Goal: Navigation & Orientation: Find specific page/section

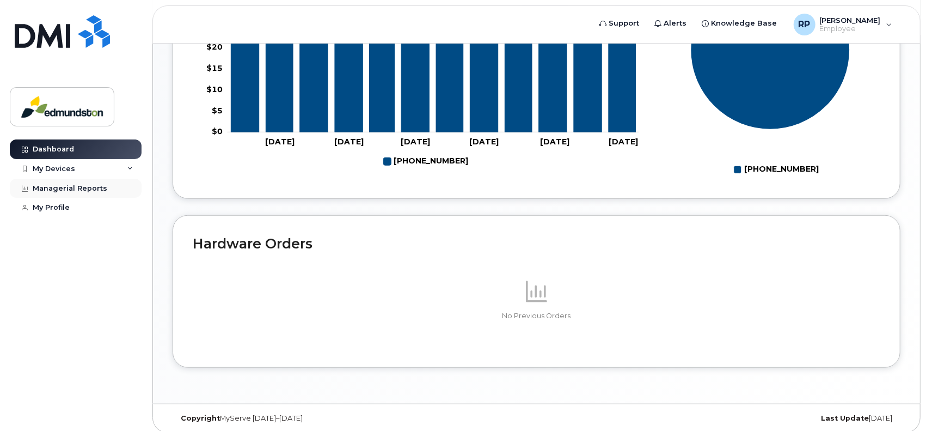
scroll to position [423, 0]
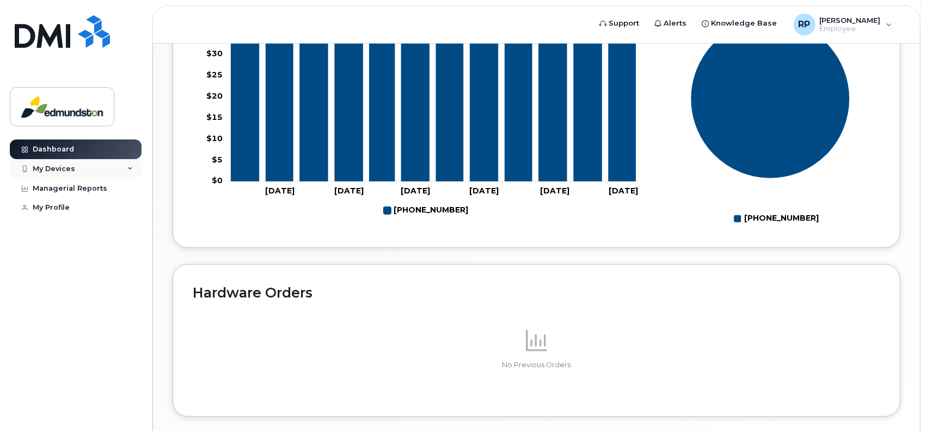
click at [55, 169] on div "My Devices" at bounding box center [54, 168] width 42 height 9
click at [131, 170] on icon at bounding box center [129, 168] width 5 height 5
click at [82, 188] on div "Managerial Reports" at bounding box center [70, 188] width 75 height 9
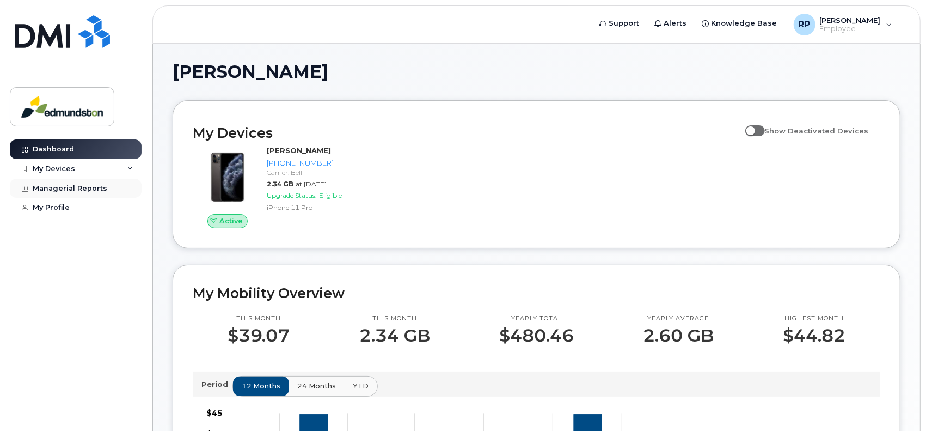
scroll to position [0, 0]
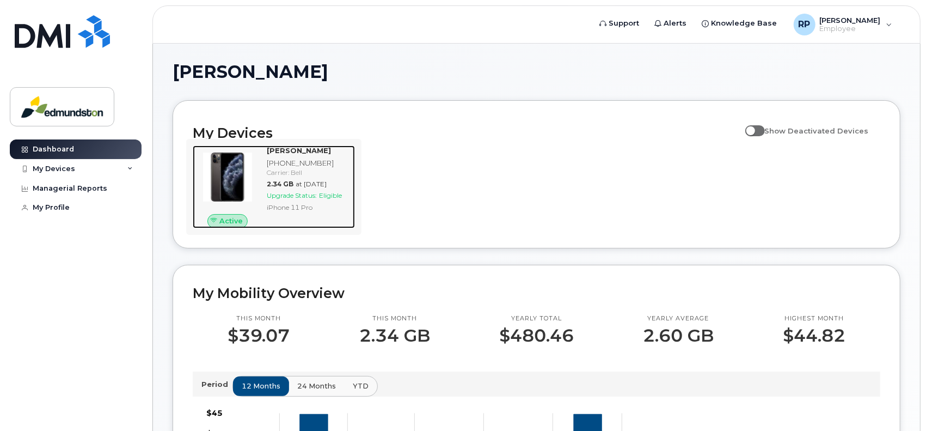
click at [328, 197] on span "Eligible" at bounding box center [330, 195] width 23 height 8
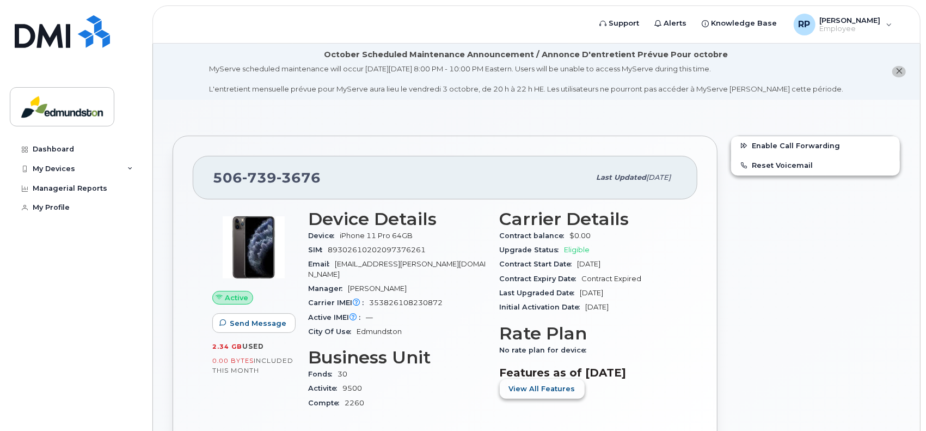
click at [557, 386] on span "View All Features" at bounding box center [542, 388] width 66 height 10
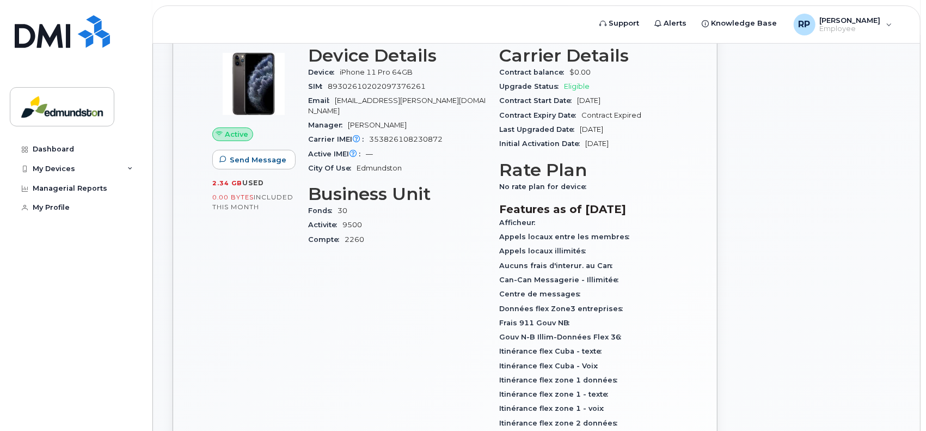
scroll to position [381, 0]
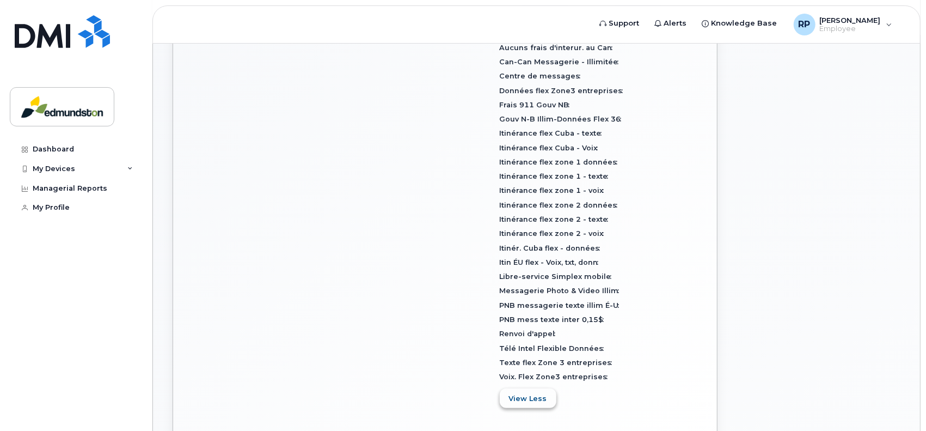
click at [534, 399] on span "View Less" at bounding box center [528, 398] width 38 height 10
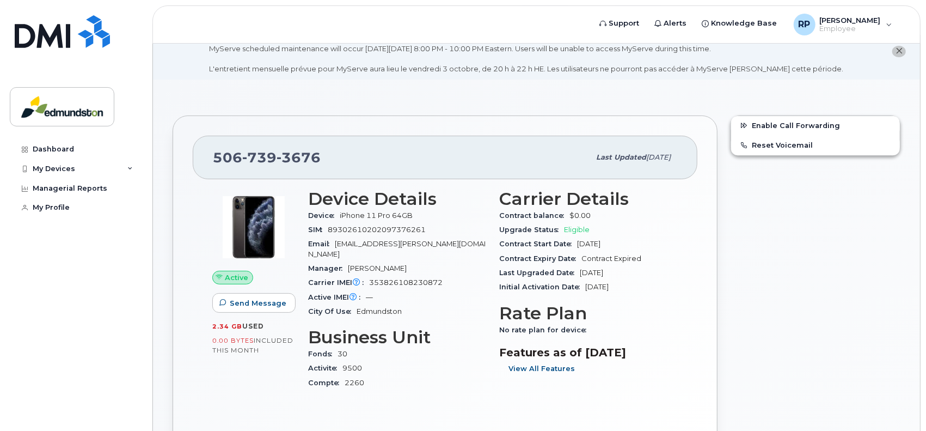
scroll to position [0, 0]
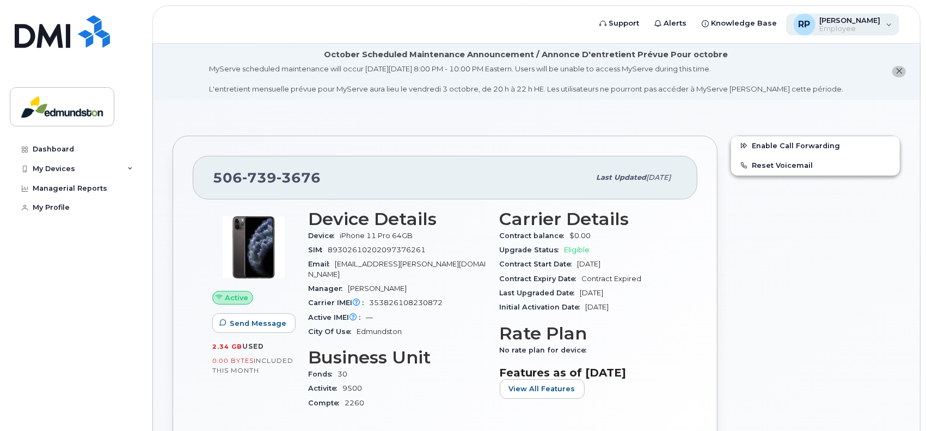
click at [881, 30] on div "[PERSON_NAME], [PERSON_NAME]" at bounding box center [843, 25] width 114 height 22
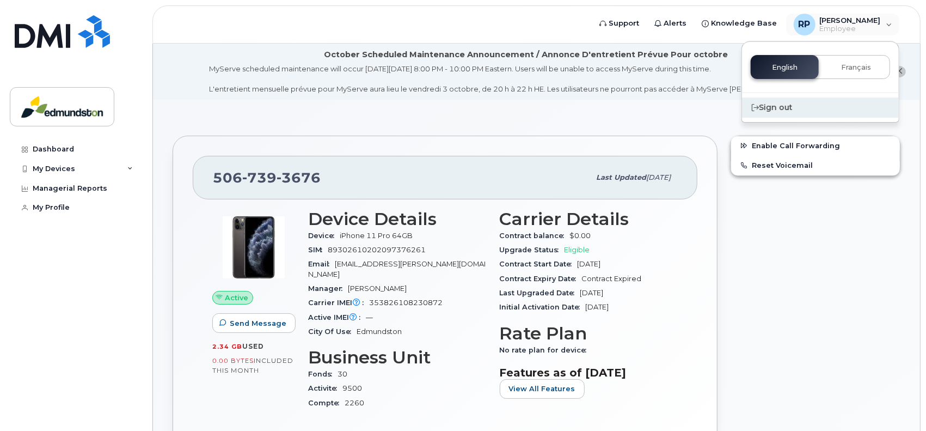
click at [779, 106] on div "Sign out" at bounding box center [820, 107] width 157 height 20
